Goal: Task Accomplishment & Management: Use online tool/utility

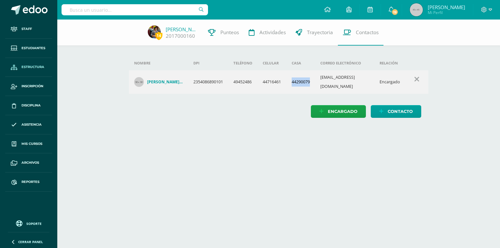
click at [35, 72] on link "Estructura" at bounding box center [28, 67] width 47 height 19
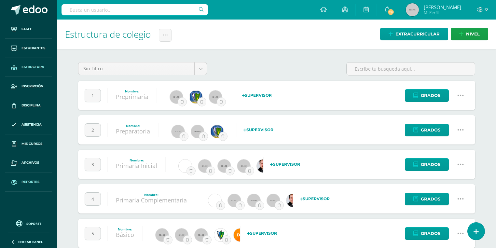
click at [42, 186] on link "Reportes" at bounding box center [28, 182] width 47 height 19
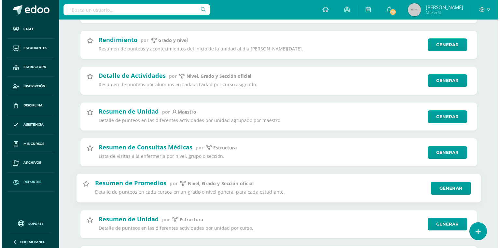
scroll to position [139, 0]
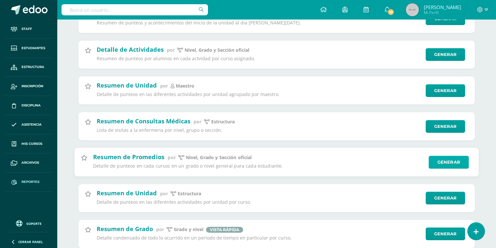
type input "resumen"
click at [439, 161] on link "Generar" at bounding box center [449, 162] width 40 height 13
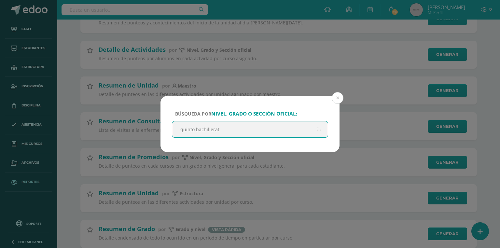
type input "quinto bachillerato"
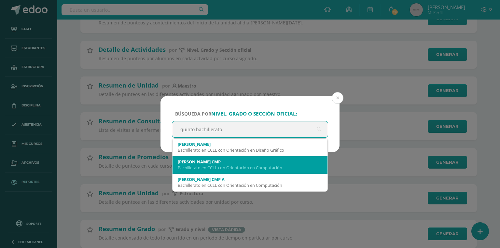
click at [202, 165] on div "Bachillerato en CCLL con Orientación en Computación" at bounding box center [250, 168] width 145 height 6
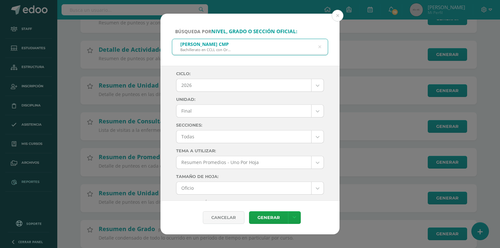
click at [195, 87] on body "Búsqueda por nivel, grado o sección oficial: Quinto Bachillerato CMP Bachillera…" at bounding box center [250, 119] width 500 height 516
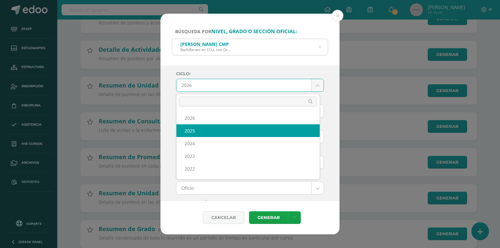
select select "7"
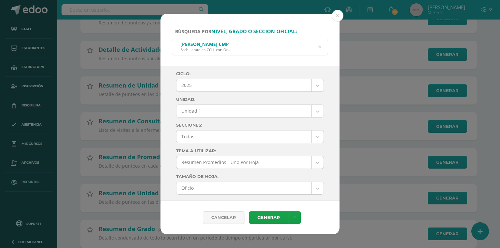
click at [193, 115] on body "Búsqueda por nivel, grado o sección oficial: Quinto Bachillerato CMP Bachillera…" at bounding box center [250, 119] width 500 height 516
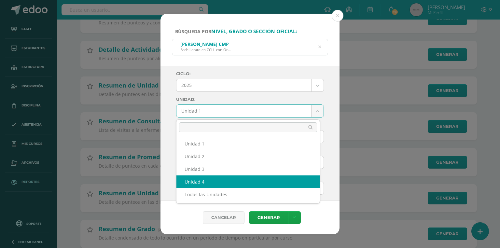
select select "Unidad 4"
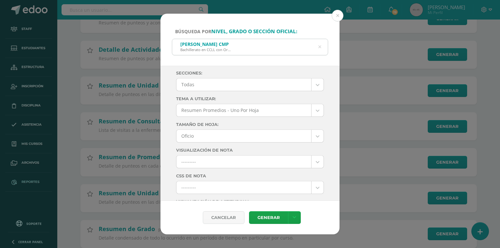
scroll to position [104, 0]
click at [198, 86] on body "Búsqueda por nivel, grado o sección oficial: Quinto Bachillerato CMP Bachillera…" at bounding box center [250, 119] width 500 height 516
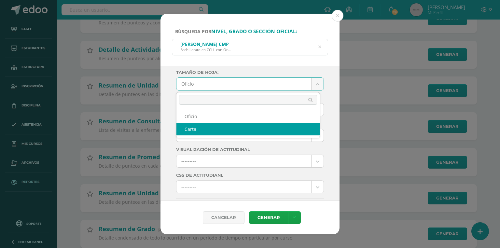
select select "letter"
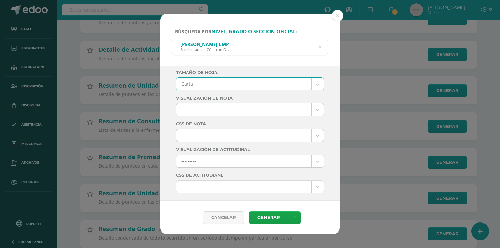
click at [192, 135] on body "Búsqueda por nivel, grado o sección oficial: Quinto Bachillerato CMP Bachillera…" at bounding box center [250, 119] width 500 height 516
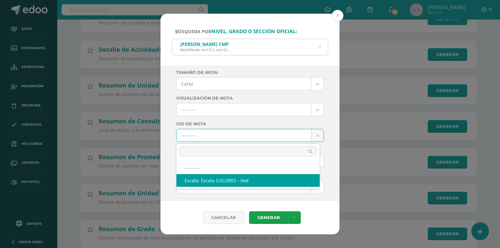
select select "10"
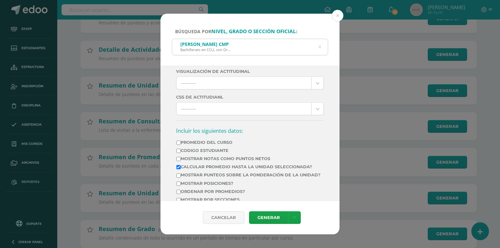
scroll to position [235, 0]
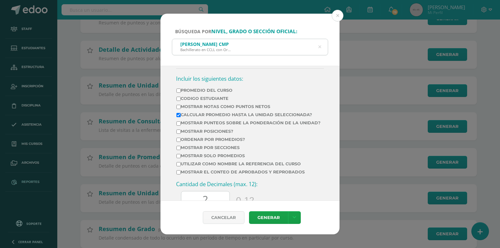
click at [223, 105] on label "Mostrar Notas Como Puntos Netos" at bounding box center [249, 106] width 144 height 5
click at [181, 105] on input "Mostrar Notas Como Puntos Netos" at bounding box center [179, 107] width 4 height 4
checkbox input "true"
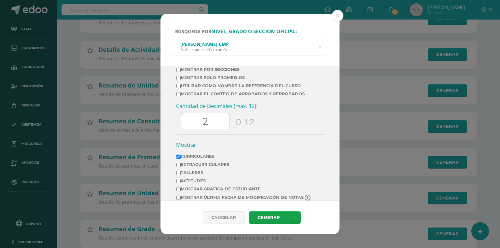
click at [233, 96] on label "Mostrar el conteo de Aprobados y Reprobados" at bounding box center [249, 94] width 144 height 5
click at [181, 96] on input "Mostrar el conteo de Aprobados y Reprobados" at bounding box center [179, 94] width 4 height 4
checkbox input "true"
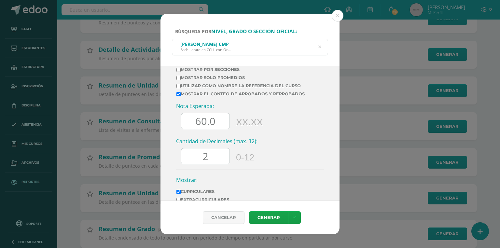
drag, startPoint x: 201, startPoint y: 126, endPoint x: 186, endPoint y: 127, distance: 15.0
click at [186, 127] on input "60.0" at bounding box center [205, 121] width 48 height 16
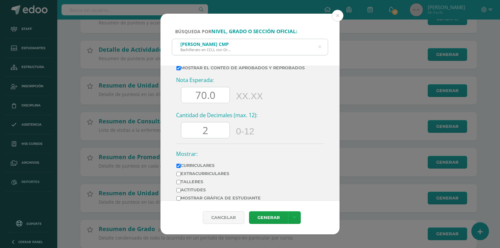
type input "70.0"
drag, startPoint x: 215, startPoint y: 137, endPoint x: 202, endPoint y: 138, distance: 13.1
click at [202, 138] on input "2" at bounding box center [205, 130] width 48 height 16
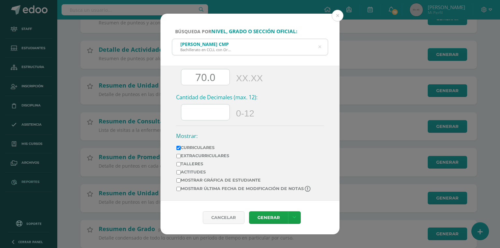
click at [198, 186] on td "Mostrar última fecha de modificación de notas" at bounding box center [244, 190] width 136 height 9
click at [195, 190] on label "Mostrar última fecha de modificación de notas" at bounding box center [244, 189] width 135 height 6
click at [181, 190] on input "Mostrar última fecha de modificación de notas" at bounding box center [179, 189] width 4 height 4
checkbox input "true"
click at [266, 219] on link "Generar" at bounding box center [268, 217] width 39 height 13
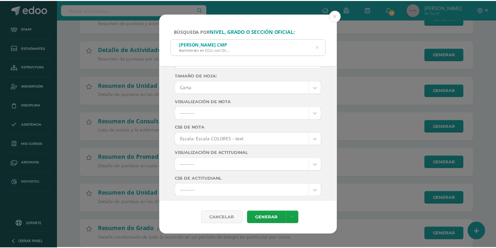
scroll to position [0, 0]
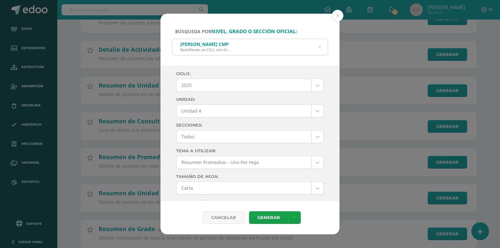
click at [205, 139] on body "Búsqueda por nivel, grado o sección oficial: Quinto Bachillerato CMP Bachillera…" at bounding box center [250, 119] width 500 height 516
click at [256, 213] on link "Generar" at bounding box center [268, 217] width 39 height 13
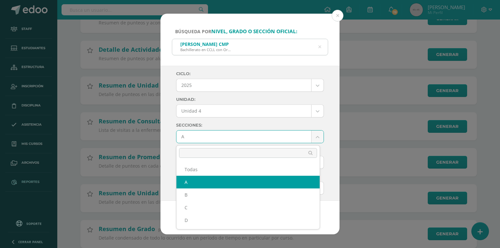
drag, startPoint x: 196, startPoint y: 142, endPoint x: 193, endPoint y: 151, distance: 9.4
click at [196, 142] on body "Búsqueda por nivel, grado o sección oficial: Quinto Bachillerato CMP Bachillera…" at bounding box center [250, 119] width 500 height 516
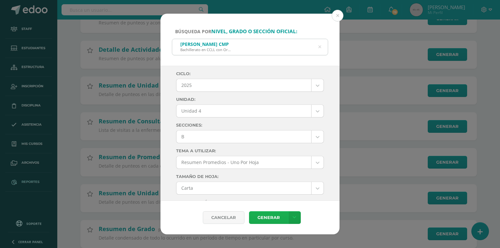
click at [262, 216] on link "Generar" at bounding box center [268, 217] width 39 height 13
click at [227, 137] on body "Búsqueda por nivel, grado o sección oficial: Quinto Bachillerato CMP Bachillera…" at bounding box center [250, 119] width 500 height 516
click at [265, 218] on link "Generar" at bounding box center [268, 217] width 39 height 13
click at [202, 138] on body "Búsqueda por nivel, grado o sección oficial: Quinto Bachillerato CMP Bachillera…" at bounding box center [250, 119] width 500 height 516
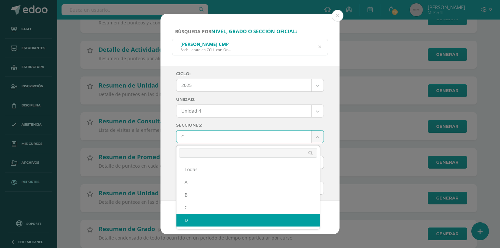
select select "D"
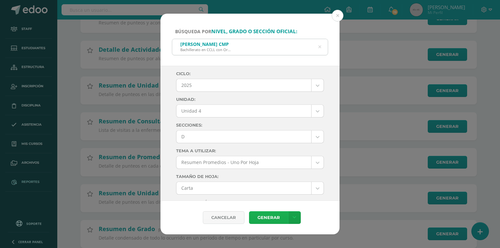
click at [280, 217] on link "Generar" at bounding box center [268, 217] width 39 height 13
click at [341, 17] on button at bounding box center [338, 16] width 12 height 12
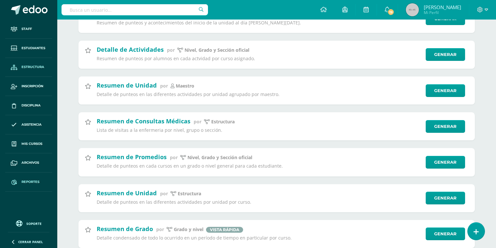
click at [26, 66] on span "Estructura" at bounding box center [33, 67] width 23 height 5
